Goal: Task Accomplishment & Management: Use online tool/utility

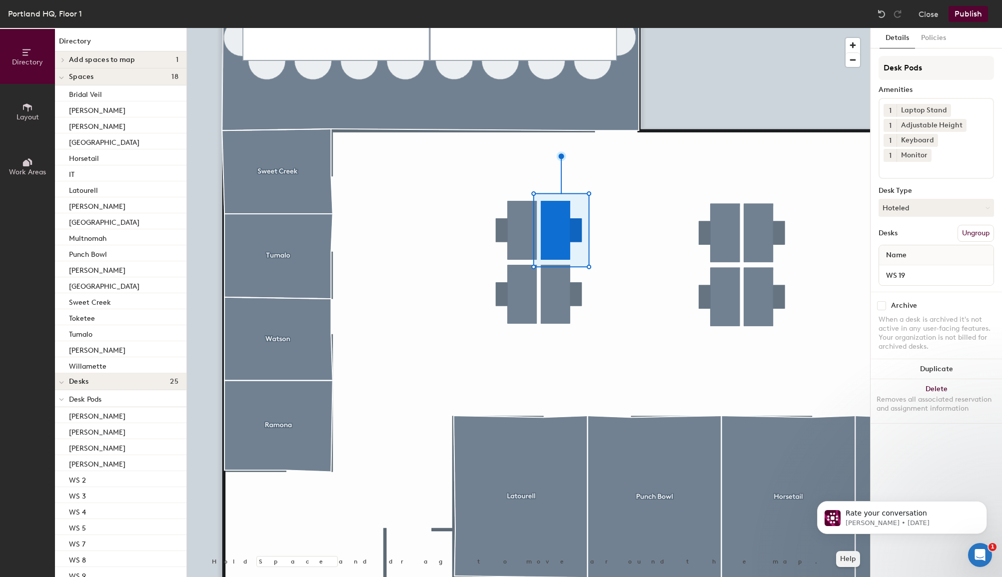
click at [739, 225] on button "Ungroup" at bounding box center [976, 233] width 36 height 17
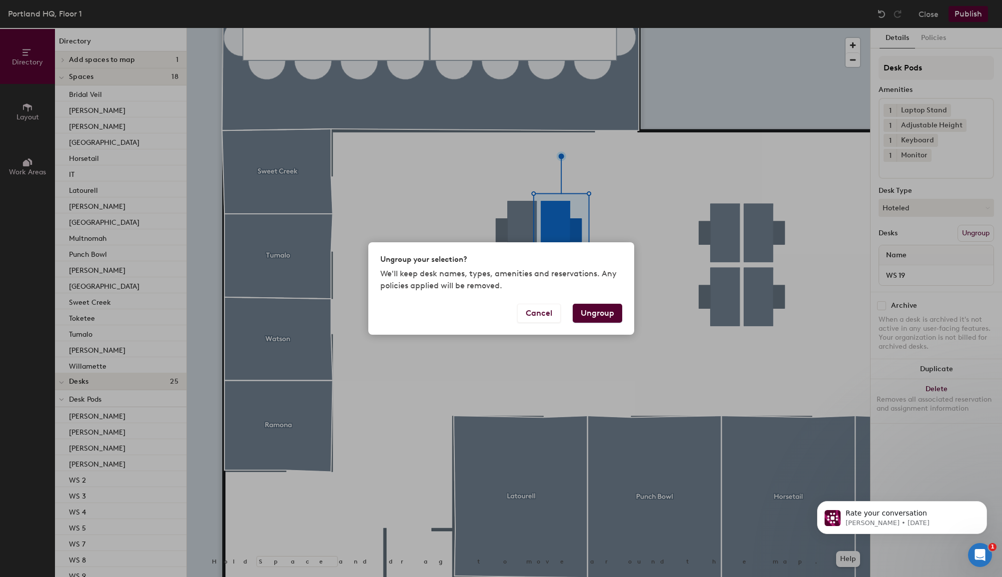
click at [603, 314] on button "Ungroup" at bounding box center [597, 313] width 49 height 19
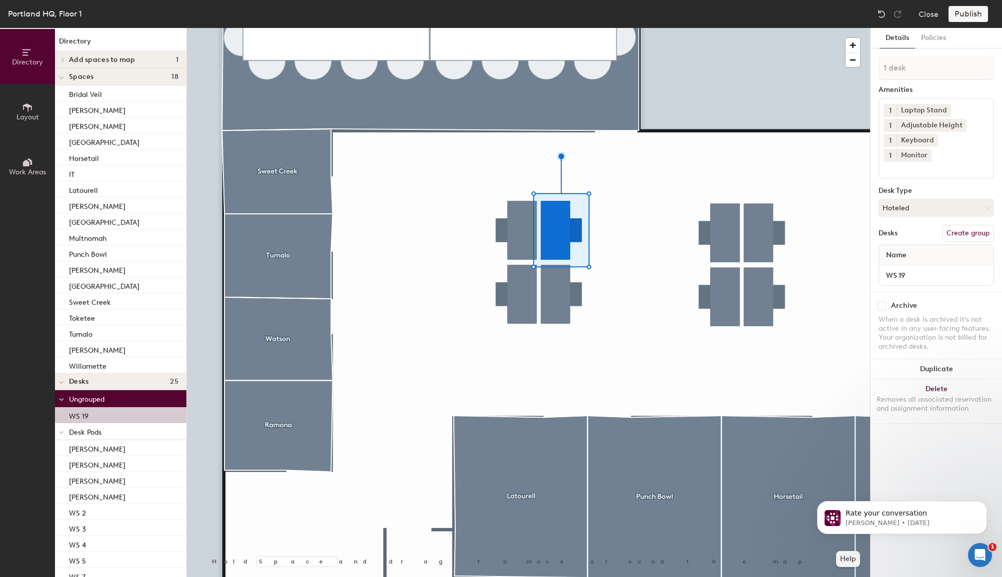
click at [739, 225] on button "Create group" at bounding box center [968, 233] width 52 height 17
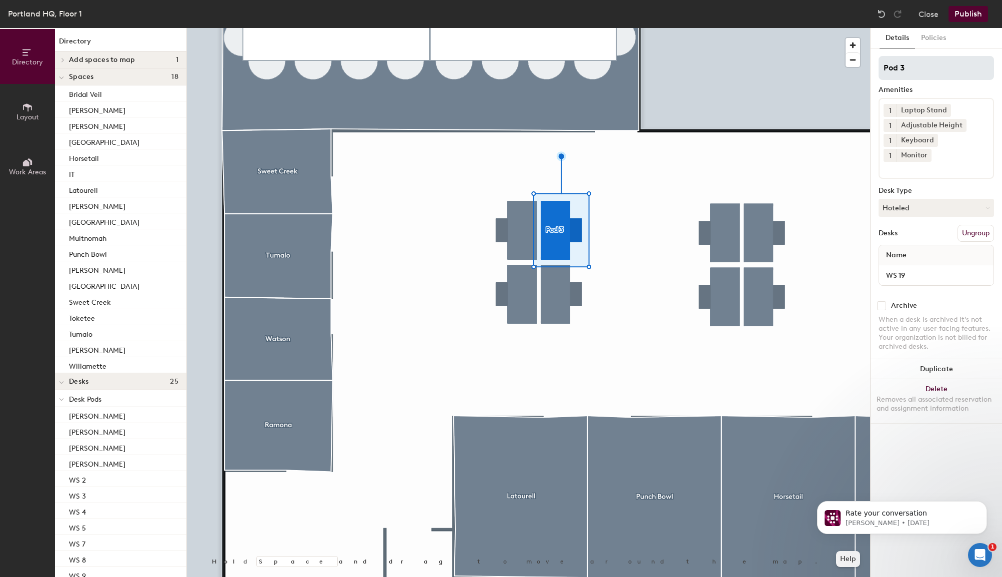
click at [739, 63] on input "Pod 3" at bounding box center [936, 68] width 115 height 24
type input "Walking Desk"
click at [739, 33] on button "Policies" at bounding box center [933, 38] width 37 height 20
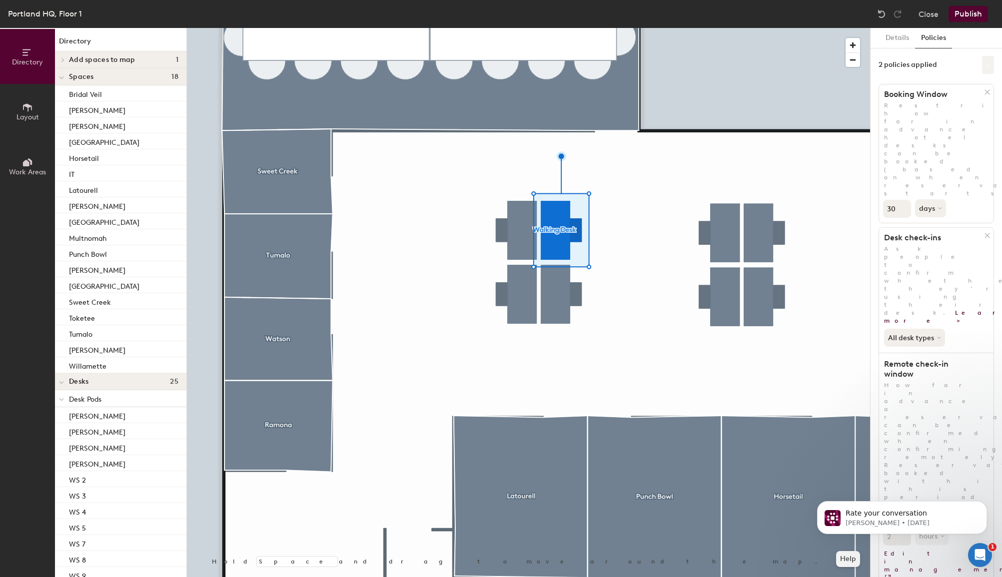
click at [739, 62] on icon at bounding box center [988, 64] width 5 height 5
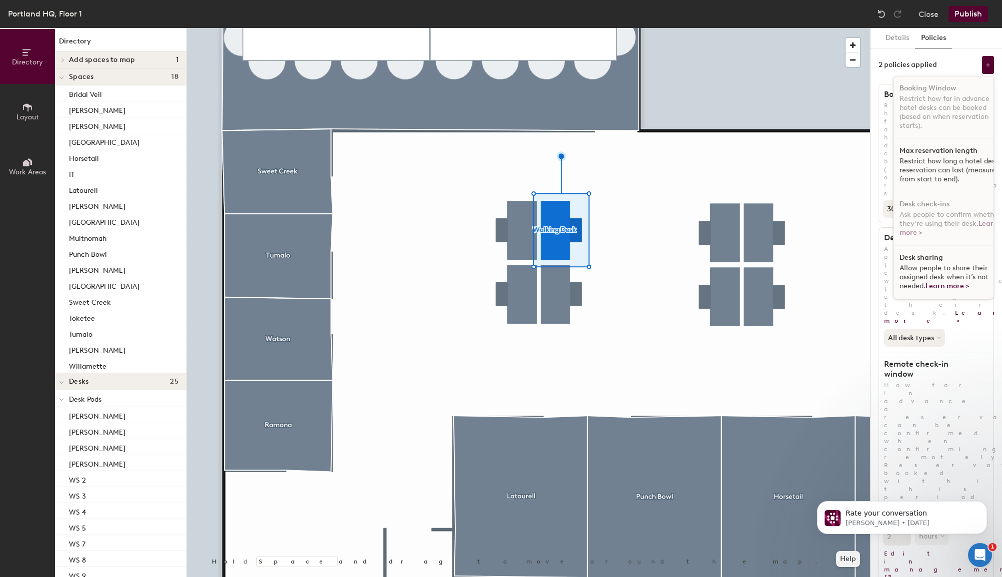
scroll to position [6, 0]
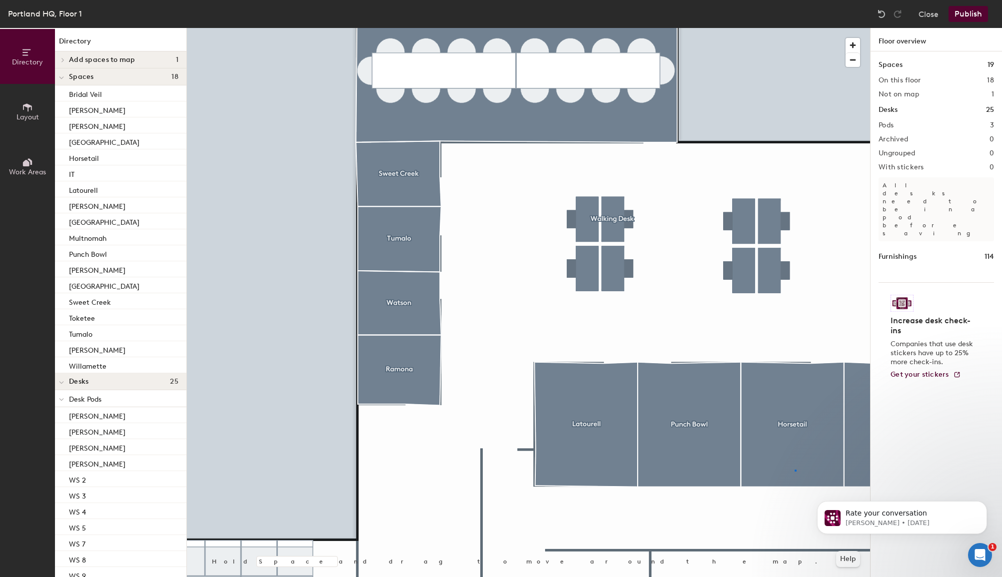
click at [703, 28] on div at bounding box center [528, 28] width 683 height 0
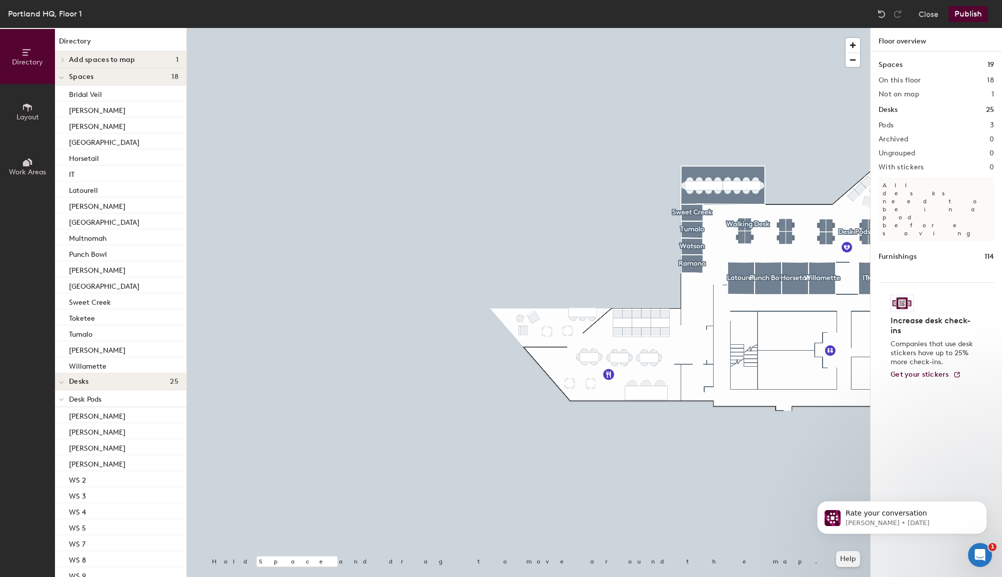
click at [677, 28] on div at bounding box center [528, 28] width 683 height 0
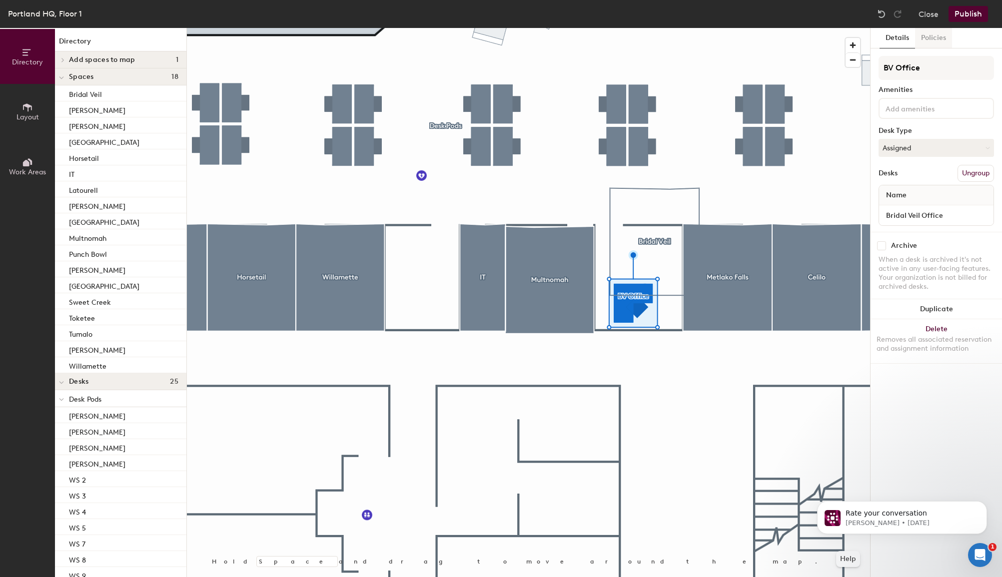
click at [739, 35] on button "Policies" at bounding box center [933, 38] width 37 height 20
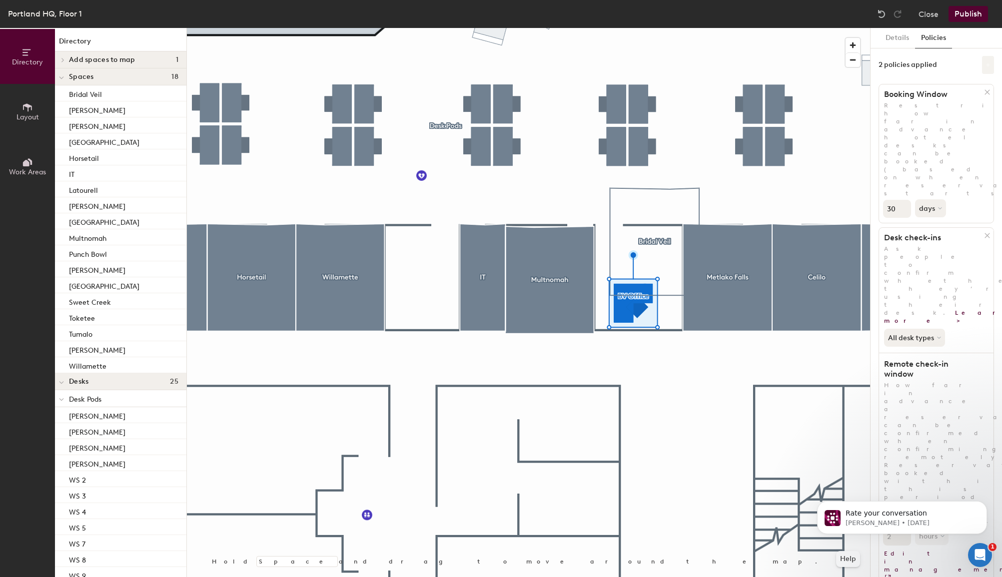
click at [739, 65] on icon at bounding box center [988, 64] width 5 height 5
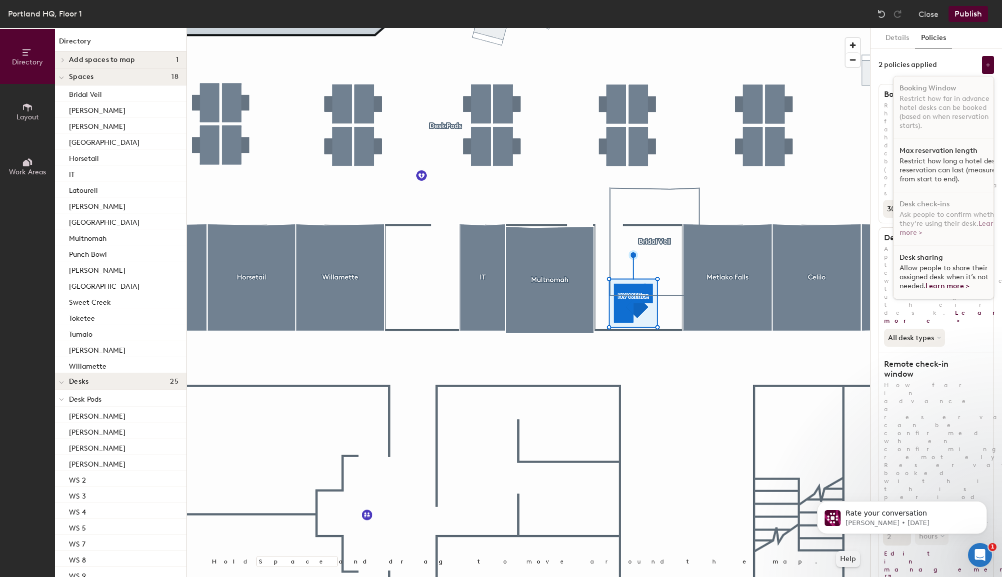
click at [739, 257] on div "Desk sharing Allow people to share their assigned desk when it’s not needed. Le…" at bounding box center [951, 272] width 115 height 53
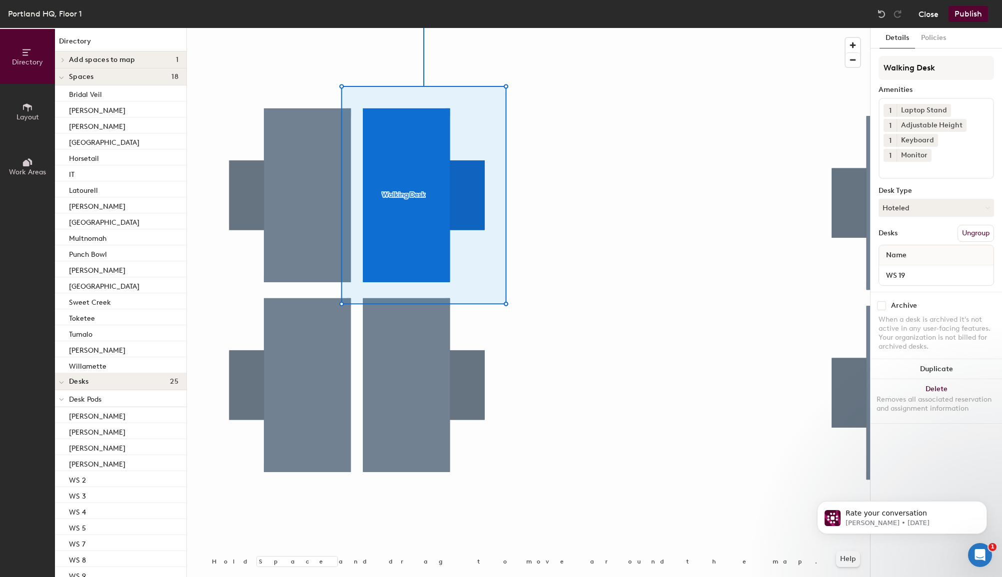
click at [739, 9] on button "Close" at bounding box center [929, 14] width 20 height 16
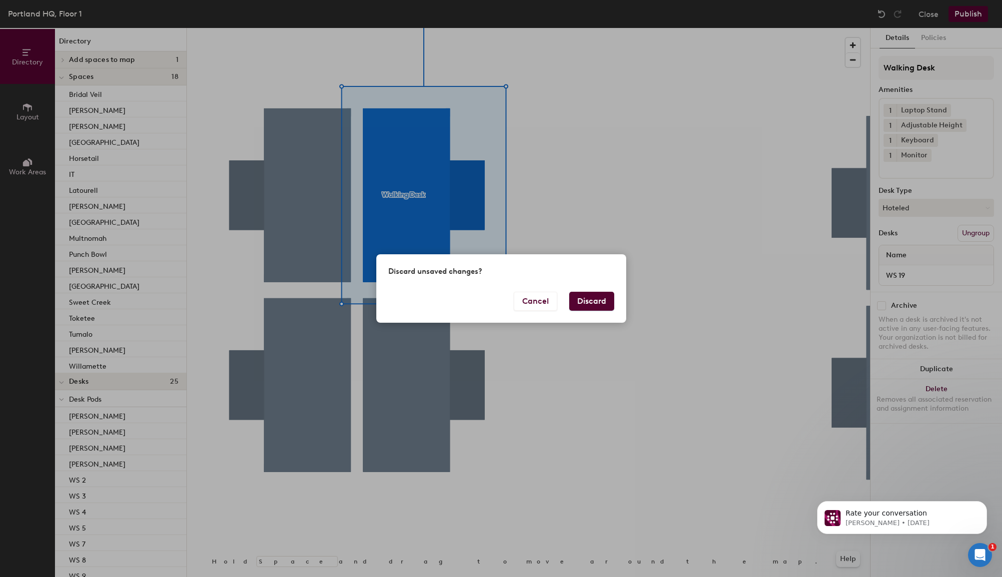
click at [599, 299] on button "Discard" at bounding box center [591, 301] width 45 height 19
